Goal: Task Accomplishment & Management: Manage account settings

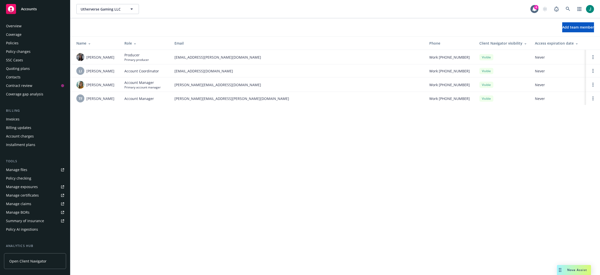
scroll to position [24, 0]
